Goal: Check status: Check status

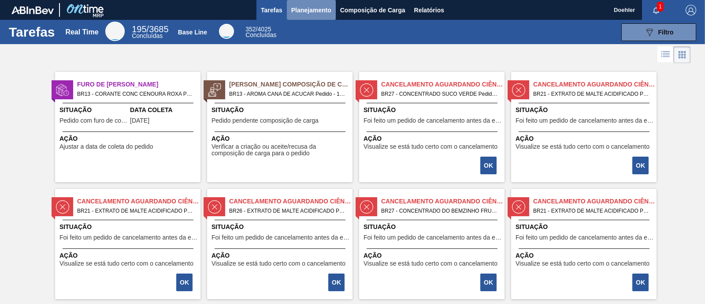
click at [308, 9] on span "Planejamento" at bounding box center [311, 10] width 40 height 11
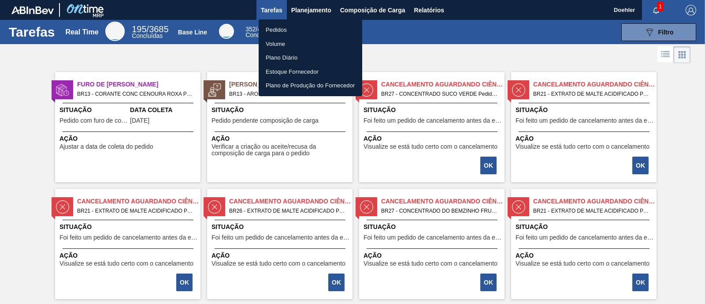
click at [283, 33] on li "Pedidos" at bounding box center [311, 30] width 104 height 14
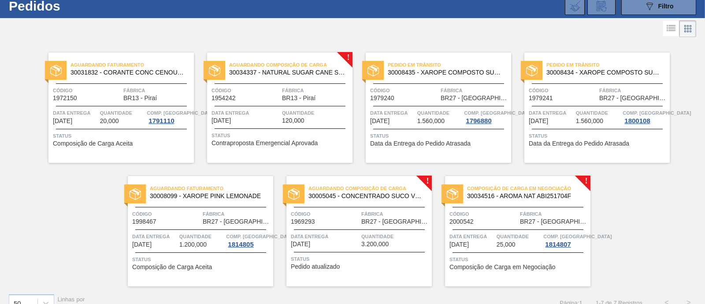
scroll to position [41, 0]
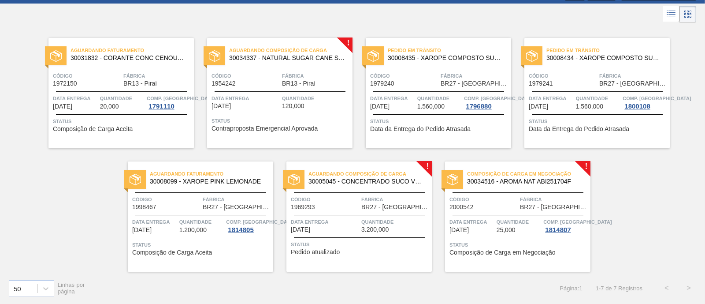
click at [440, 57] on span "30008435 - XAROPE COMPOSTO SUNCHAI ZERO LIMAO" at bounding box center [446, 58] width 116 height 7
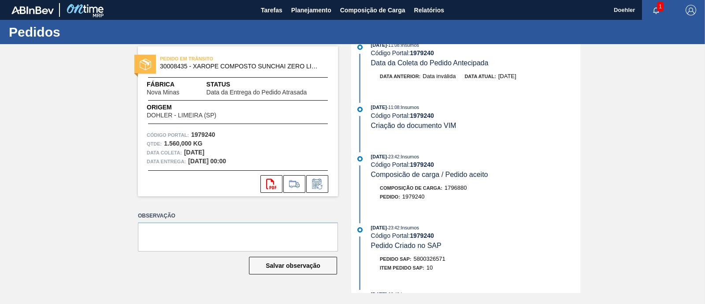
scroll to position [110, 0]
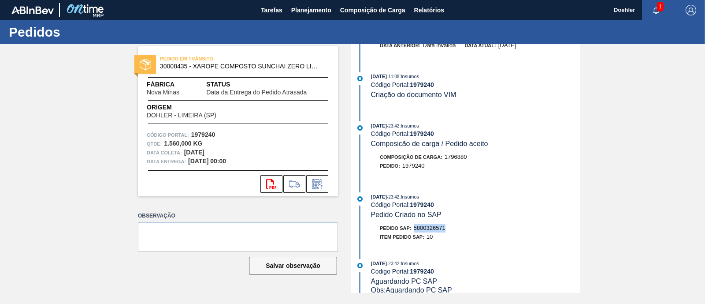
drag, startPoint x: 454, startPoint y: 231, endPoint x: 416, endPoint y: 232, distance: 38.4
click at [416, 232] on div "Pedido SAP: 5800326571" at bounding box center [475, 227] width 209 height 9
copy span "5800326571"
click at [273, 184] on icon at bounding box center [271, 183] width 10 height 11
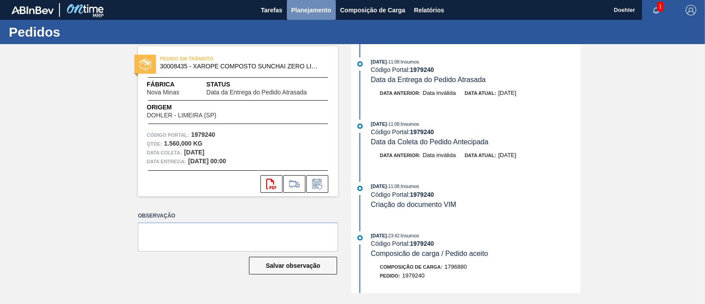
click at [324, 10] on span "Planejamento" at bounding box center [311, 10] width 40 height 11
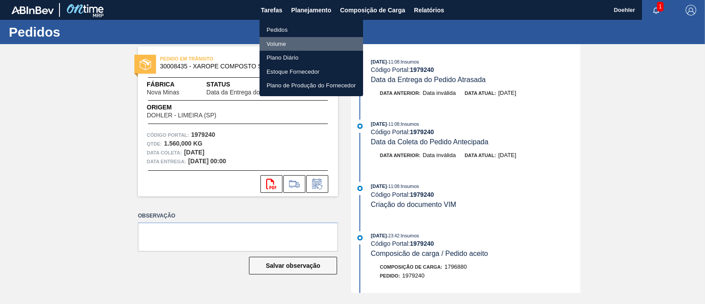
click at [280, 42] on li "Volume" at bounding box center [312, 44] width 104 height 14
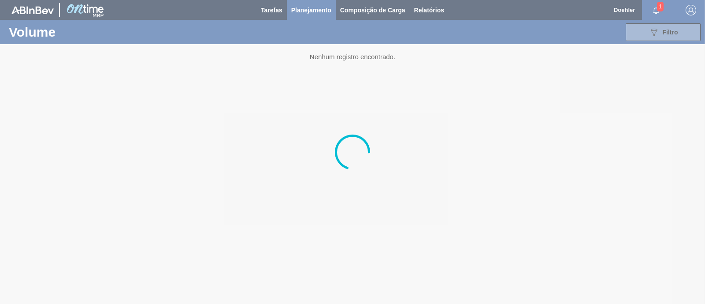
click at [365, 4] on div at bounding box center [352, 152] width 705 height 304
click at [365, 11] on div at bounding box center [352, 152] width 705 height 304
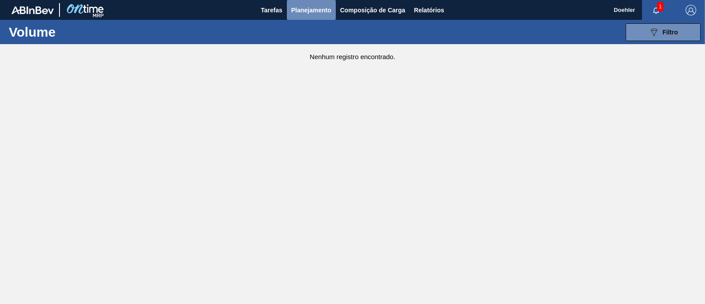
click at [321, 12] on span "Planejamento" at bounding box center [311, 10] width 40 height 11
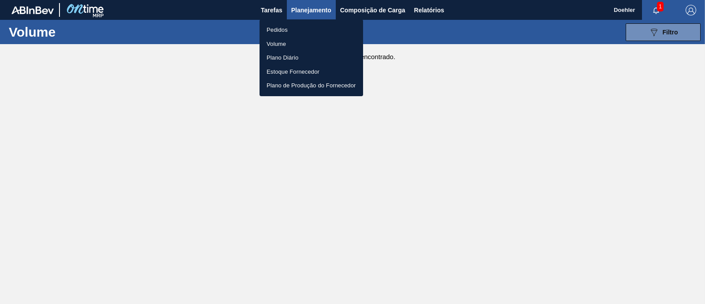
click at [355, 11] on div at bounding box center [352, 152] width 705 height 304
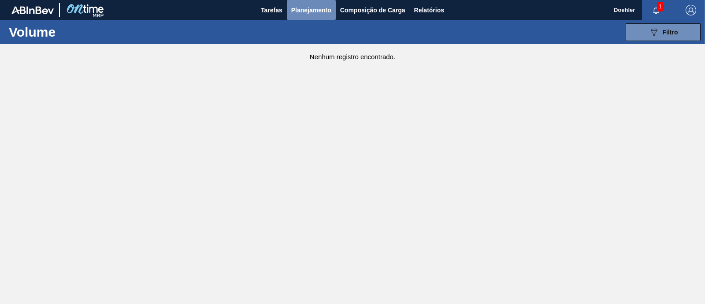
click at [323, 13] on span "Planejamento" at bounding box center [311, 10] width 40 height 11
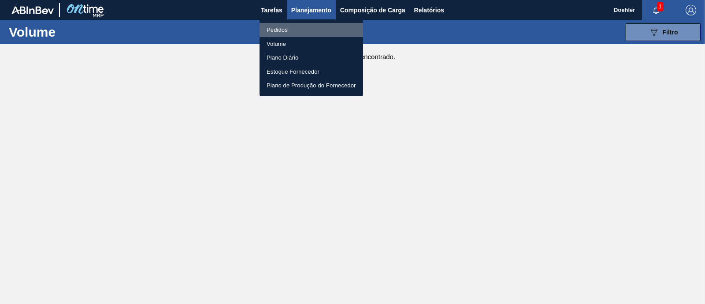
drag, startPoint x: 287, startPoint y: 30, endPoint x: 293, endPoint y: 32, distance: 5.9
click at [287, 30] on li "Pedidos" at bounding box center [312, 30] width 104 height 14
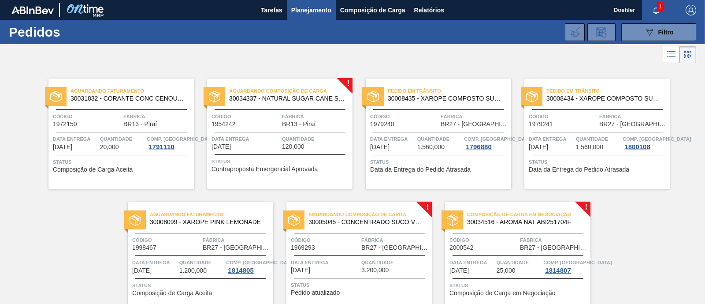
click at [442, 92] on span "Pedido em Trânsito" at bounding box center [449, 90] width 123 height 9
click at [615, 96] on span "30008434 - XAROPE COMPOSTO SUNCHAI ZERO PESSEGO" at bounding box center [605, 98] width 116 height 7
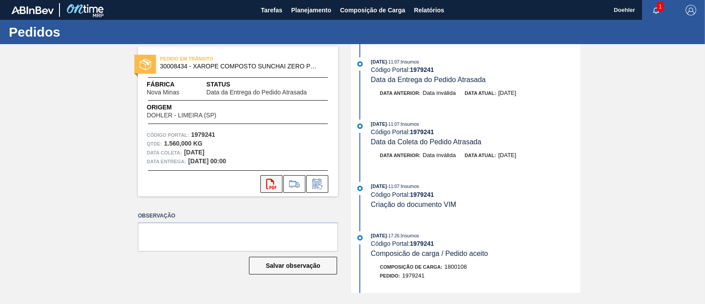
click at [271, 183] on icon "svg{fill:#ff0000}" at bounding box center [271, 183] width 11 height 11
